Goal: Information Seeking & Learning: Find specific fact

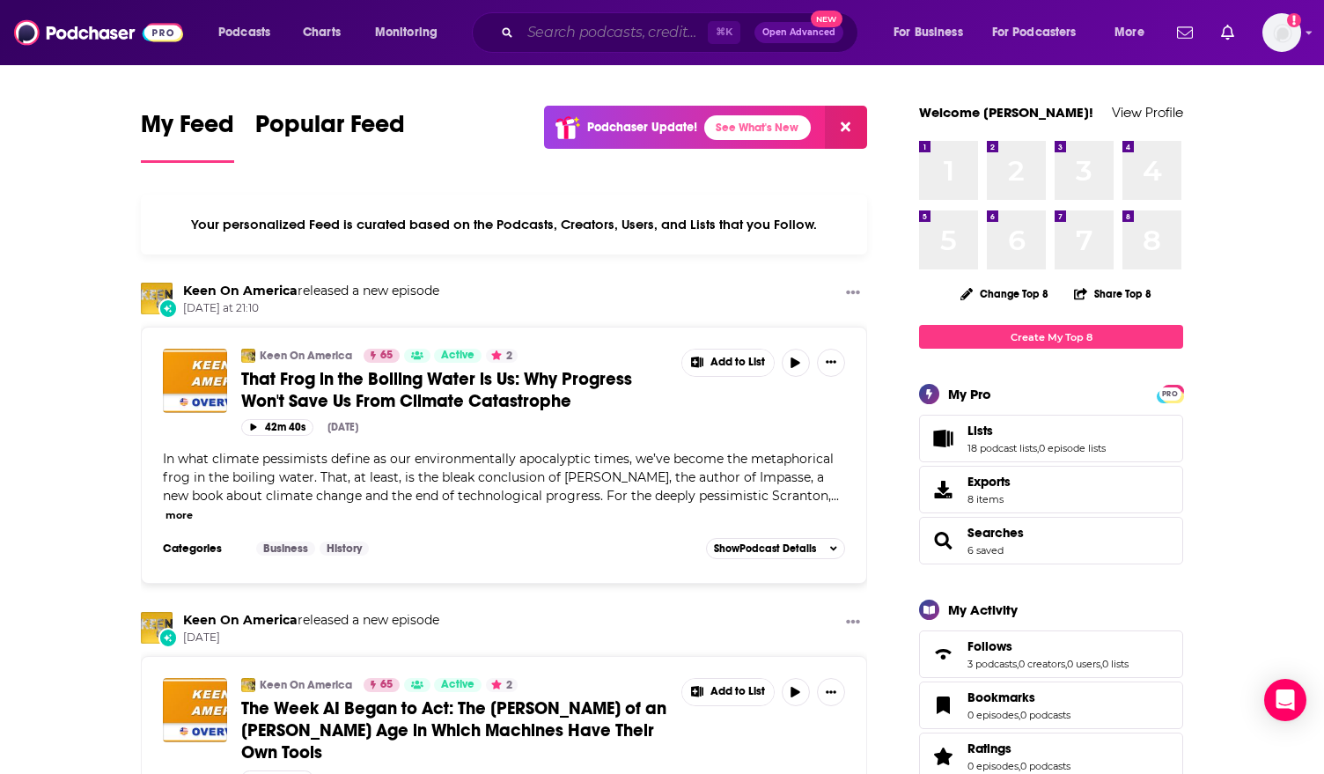
click at [584, 26] on input "Search podcasts, credits, & more..." at bounding box center [613, 32] width 187 height 28
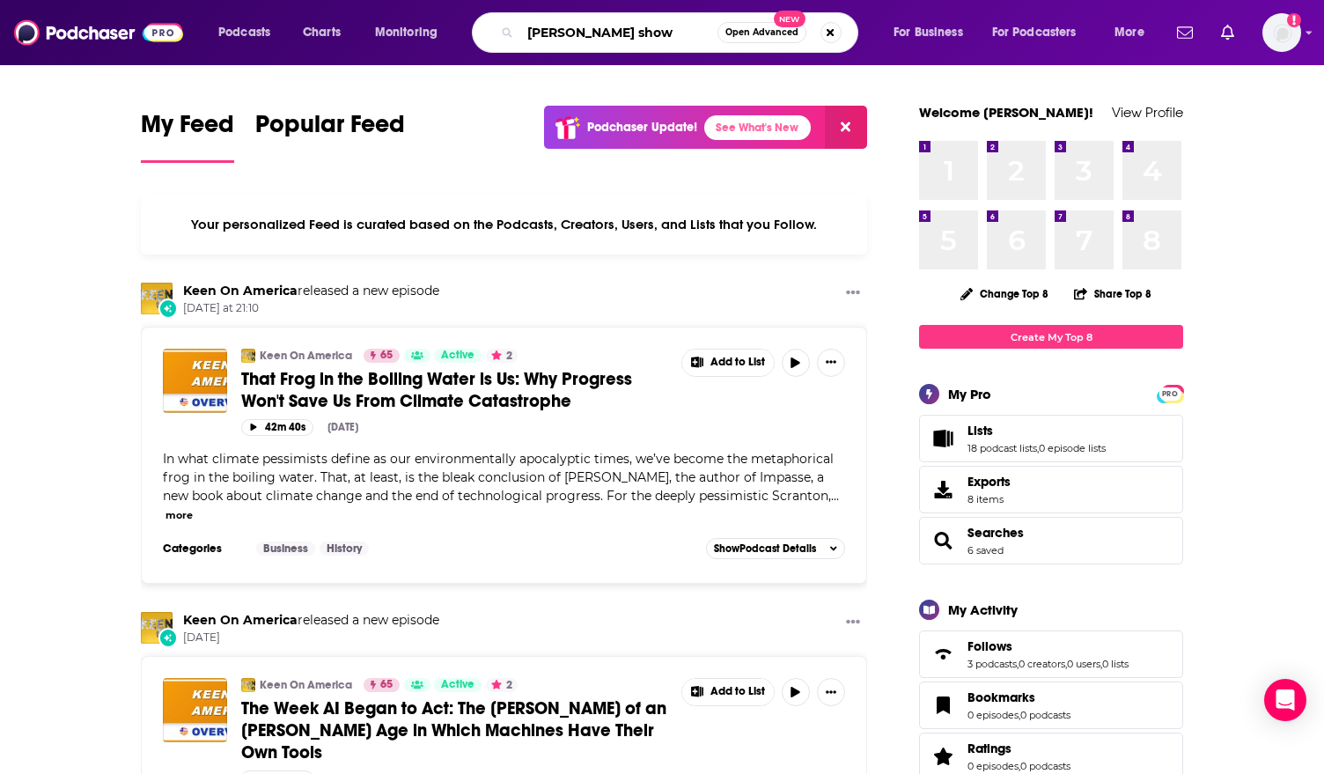
type input "[PERSON_NAME] show"
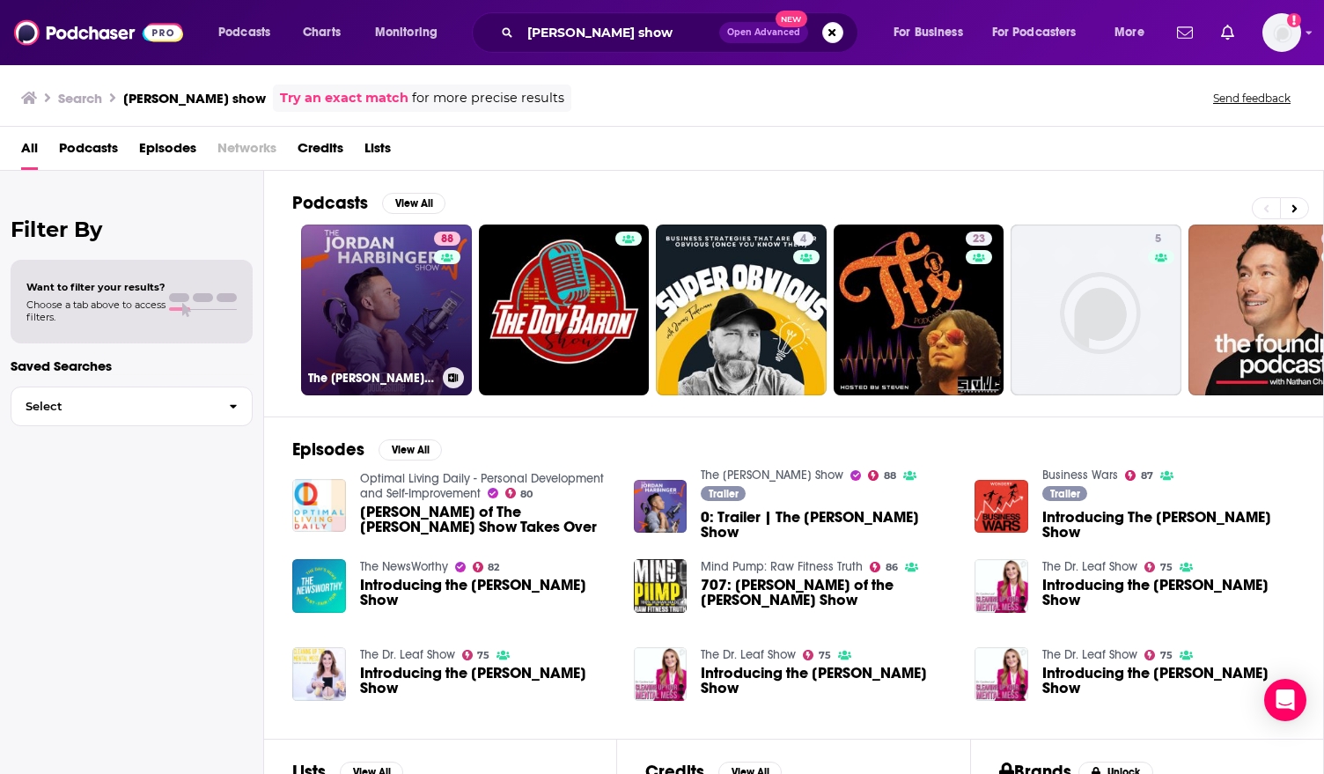
click at [396, 349] on link "88 The [PERSON_NAME] Show" at bounding box center [386, 309] width 171 height 171
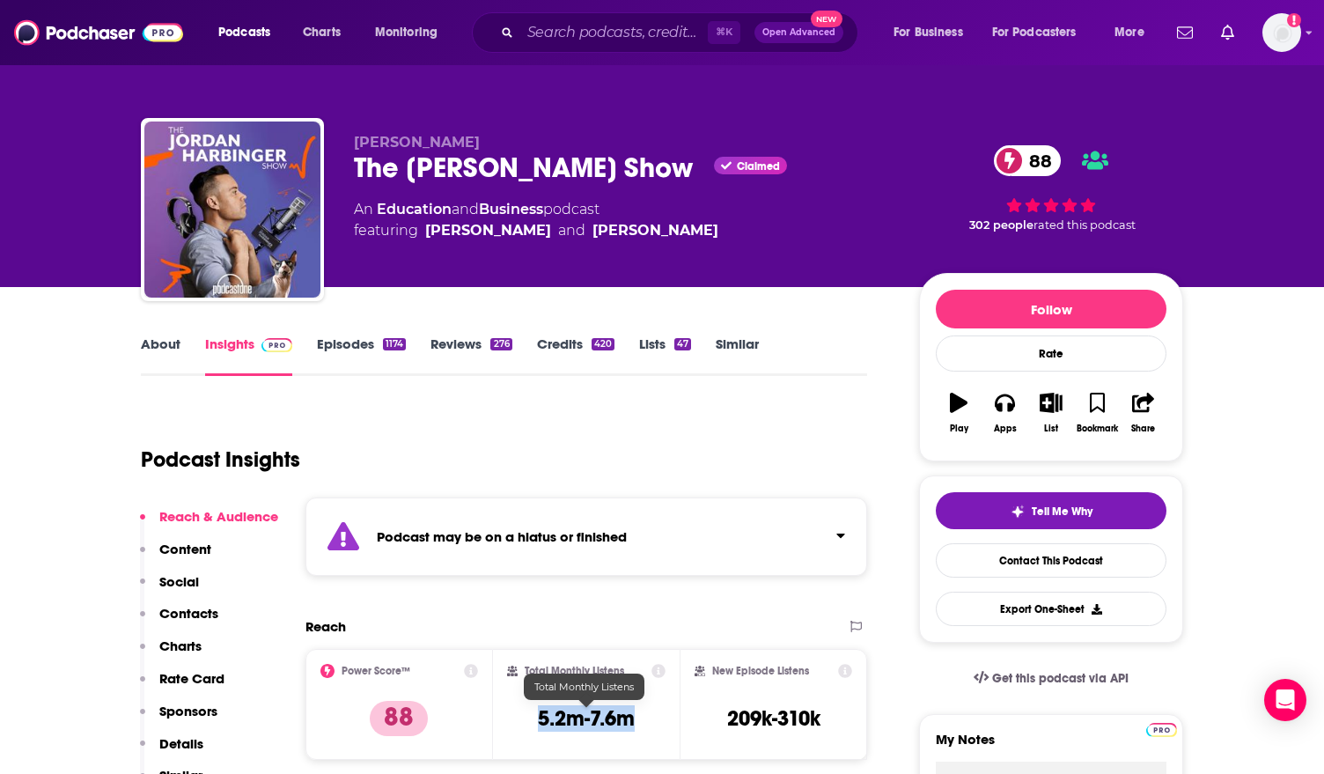
drag, startPoint x: 641, startPoint y: 714, endPoint x: 541, endPoint y: 714, distance: 99.5
click at [541, 714] on div "Total Monthly Listens 5.2m-7.6m" at bounding box center [586, 704] width 159 height 81
copy h3 "5.2m-7.6m"
